Goal: Information Seeking & Learning: Learn about a topic

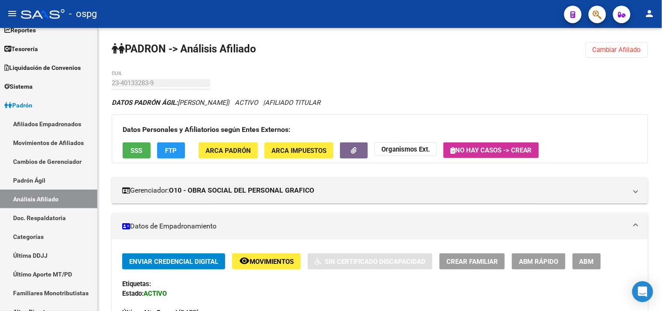
scroll to position [0, 220]
drag, startPoint x: 629, startPoint y: 52, endPoint x: 560, endPoint y: 55, distance: 69.5
click at [628, 52] on span "Cambiar Afiliado" at bounding box center [617, 50] width 48 height 8
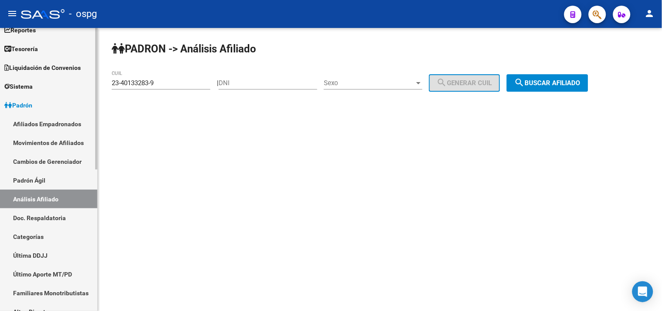
drag, startPoint x: 178, startPoint y: 85, endPoint x: 53, endPoint y: 79, distance: 125.4
click at [53, 79] on mat-sidenav-container "Firma Express Inicio Instructivos Contacto OS Reportes Tablero de Control Ingre…" at bounding box center [331, 169] width 662 height 283
paste input "0-29563776-6"
drag, startPoint x: 556, startPoint y: 85, endPoint x: 369, endPoint y: 72, distance: 188.1
click at [556, 85] on span "search Buscar afiliado" at bounding box center [548, 83] width 66 height 8
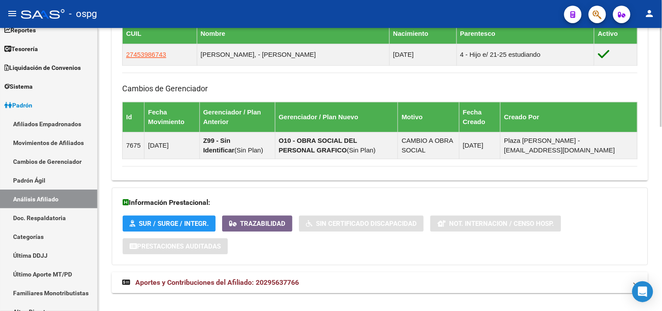
scroll to position [529, 0]
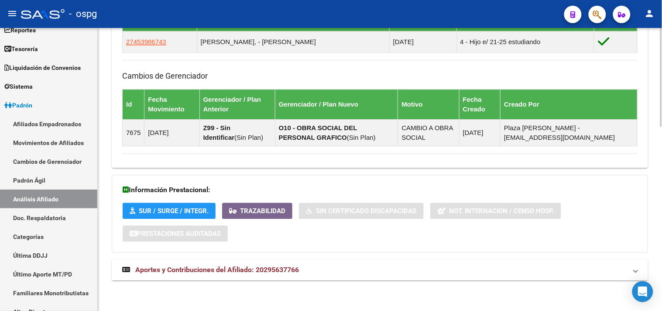
click at [339, 271] on mat-panel-title "Aportes y Contribuciones del Afiliado: 20295637766" at bounding box center [374, 270] width 505 height 10
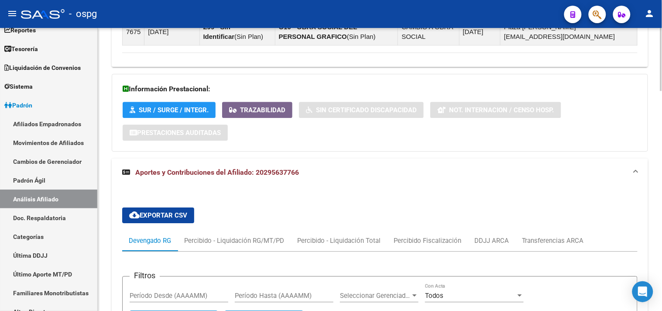
scroll to position [871, 0]
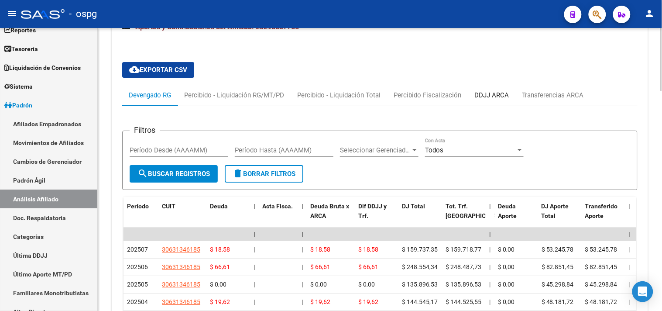
click at [484, 95] on div "DDJJ ARCA" at bounding box center [491, 95] width 34 height 10
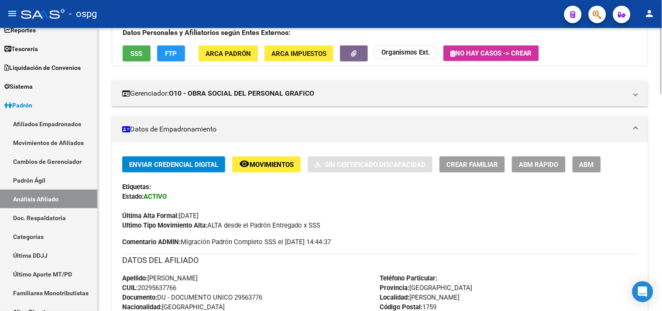
scroll to position [0, 0]
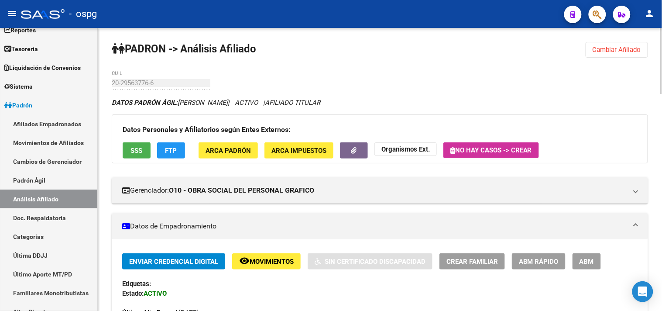
drag, startPoint x: 603, startPoint y: 53, endPoint x: 129, endPoint y: 110, distance: 477.4
click at [600, 51] on span "Cambiar Afiliado" at bounding box center [617, 50] width 48 height 8
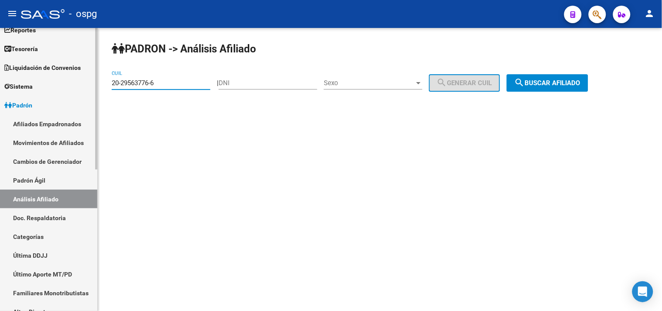
drag, startPoint x: 113, startPoint y: 84, endPoint x: 0, endPoint y: 83, distance: 112.6
click at [0, 83] on mat-sidenav-container "Firma Express Inicio Instructivos Contacto OS Reportes Tablero de Control Ingre…" at bounding box center [331, 169] width 662 height 283
type input "20-48030703-9"
click at [553, 85] on span "search Buscar afiliado" at bounding box center [548, 83] width 66 height 8
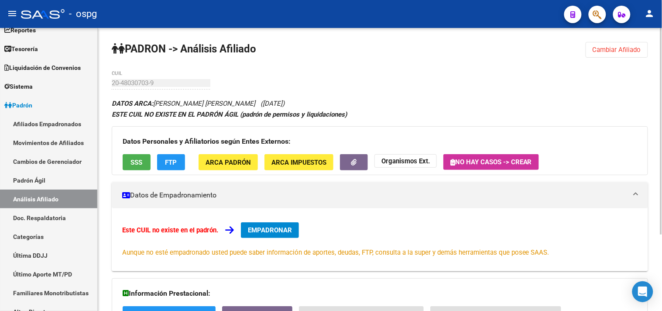
click at [130, 163] on button "SSS" at bounding box center [137, 162] width 28 height 16
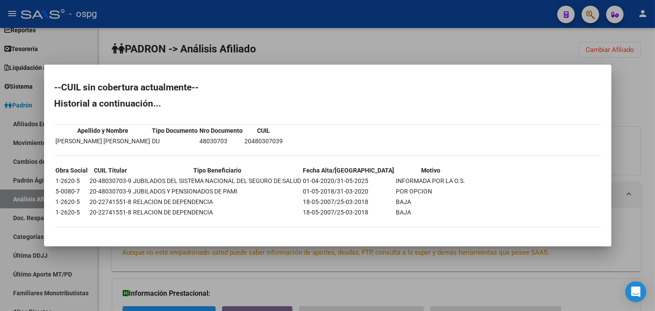
click at [282, 273] on div at bounding box center [327, 155] width 655 height 311
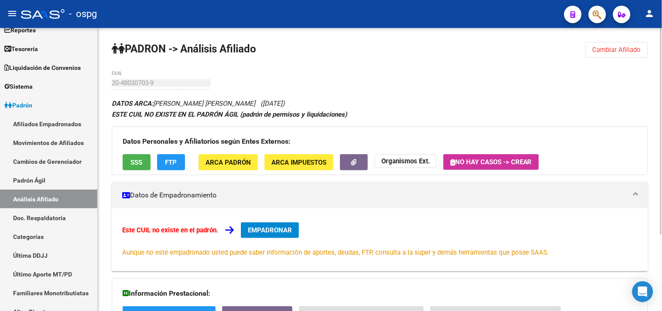
click at [342, 166] on button "button" at bounding box center [354, 162] width 28 height 16
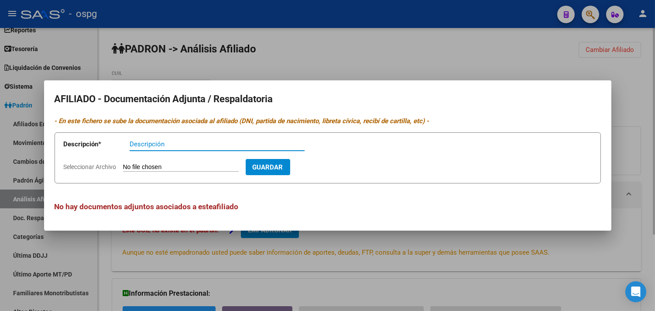
click at [476, 59] on div at bounding box center [327, 155] width 655 height 311
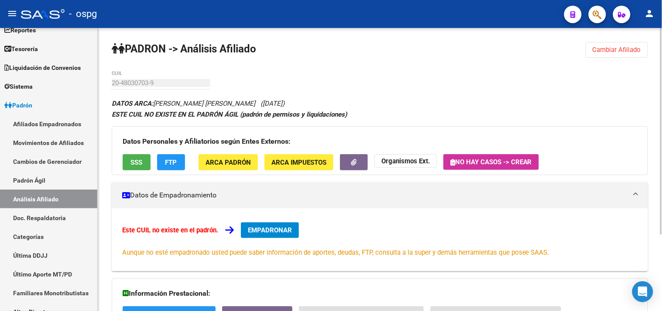
click at [413, 160] on strong "Organismos Ext." at bounding box center [405, 161] width 48 height 8
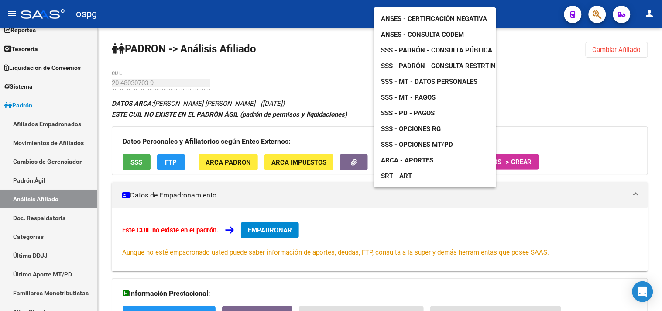
click at [430, 31] on span "ANSES - Consulta CODEM" at bounding box center [422, 35] width 83 height 8
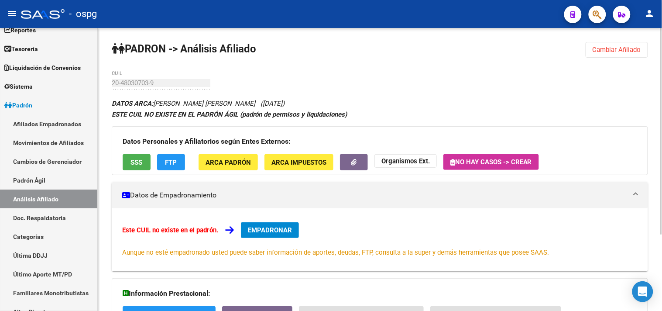
click at [131, 159] on span "SSS" at bounding box center [137, 162] width 12 height 8
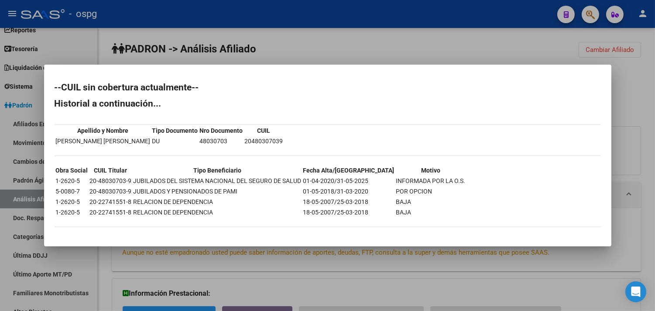
drag, startPoint x: 88, startPoint y: 200, endPoint x: 128, endPoint y: 200, distance: 40.6
click at [128, 200] on td "20-22741551-8" at bounding box center [110, 202] width 43 height 10
copy td "20-22741551-8"
click at [381, 47] on div at bounding box center [327, 155] width 655 height 311
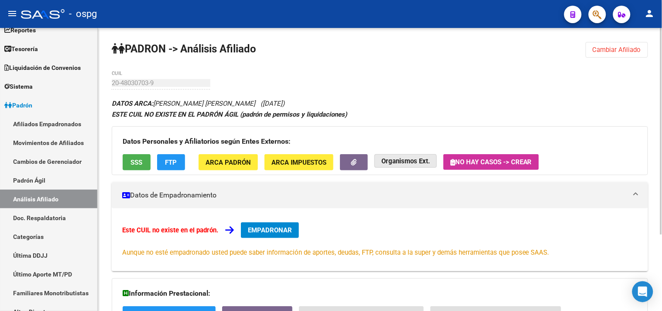
click at [389, 162] on strong "Organismos Ext." at bounding box center [405, 161] width 48 height 8
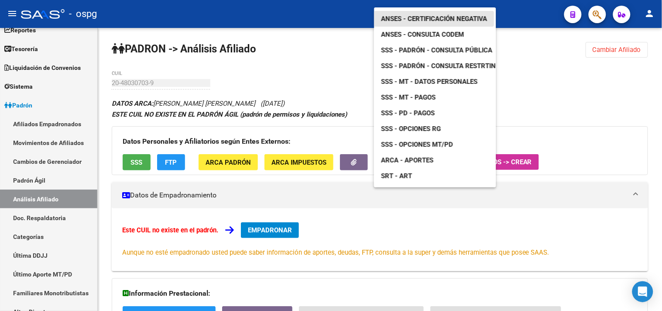
click at [412, 15] on span "ANSES - Certificación Negativa" at bounding box center [434, 19] width 106 height 8
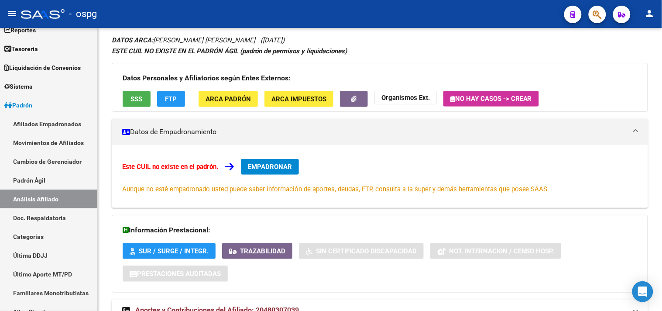
scroll to position [48, 0]
